Goal: Navigation & Orientation: Find specific page/section

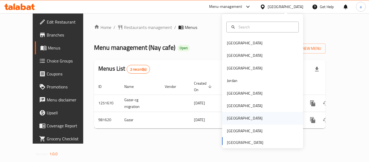
click at [232, 117] on div "[GEOGRAPHIC_DATA]" at bounding box center [244, 118] width 44 height 12
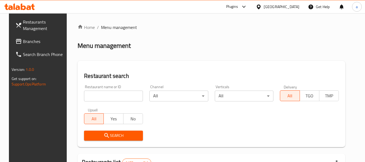
click at [23, 40] on span "Branches" at bounding box center [44, 41] width 43 height 6
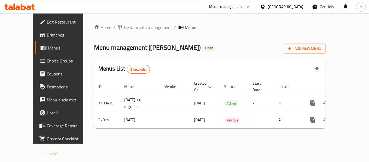
click at [265, 6] on icon at bounding box center [263, 7] width 6 height 6
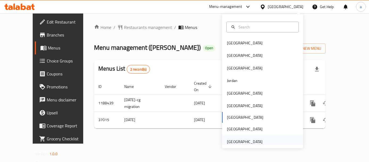
click at [249, 143] on div "[GEOGRAPHIC_DATA]" at bounding box center [245, 141] width 36 height 6
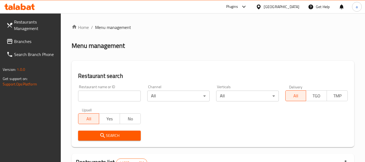
click at [24, 39] on span "Branches" at bounding box center [35, 41] width 43 height 6
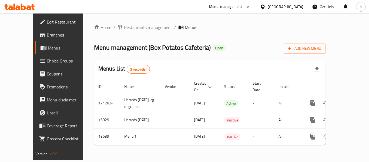
click at [242, 6] on div at bounding box center [246, 7] width 9 height 6
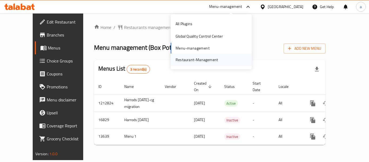
click at [192, 57] on div "Restaurant-Management" at bounding box center [196, 60] width 42 height 6
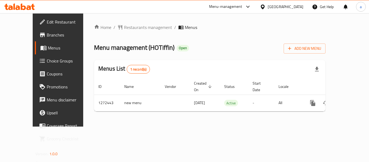
click at [277, 10] on div "[GEOGRAPHIC_DATA]" at bounding box center [281, 6] width 52 height 13
click at [275, 5] on div "[GEOGRAPHIC_DATA]" at bounding box center [286, 7] width 36 height 6
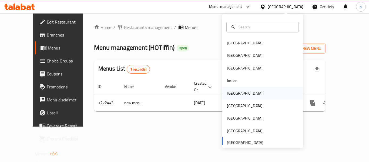
click at [234, 92] on div "[GEOGRAPHIC_DATA]" at bounding box center [244, 93] width 44 height 12
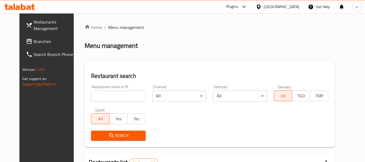
click at [33, 42] on span "Branches" at bounding box center [54, 41] width 43 height 6
